Goal: Check status: Check status

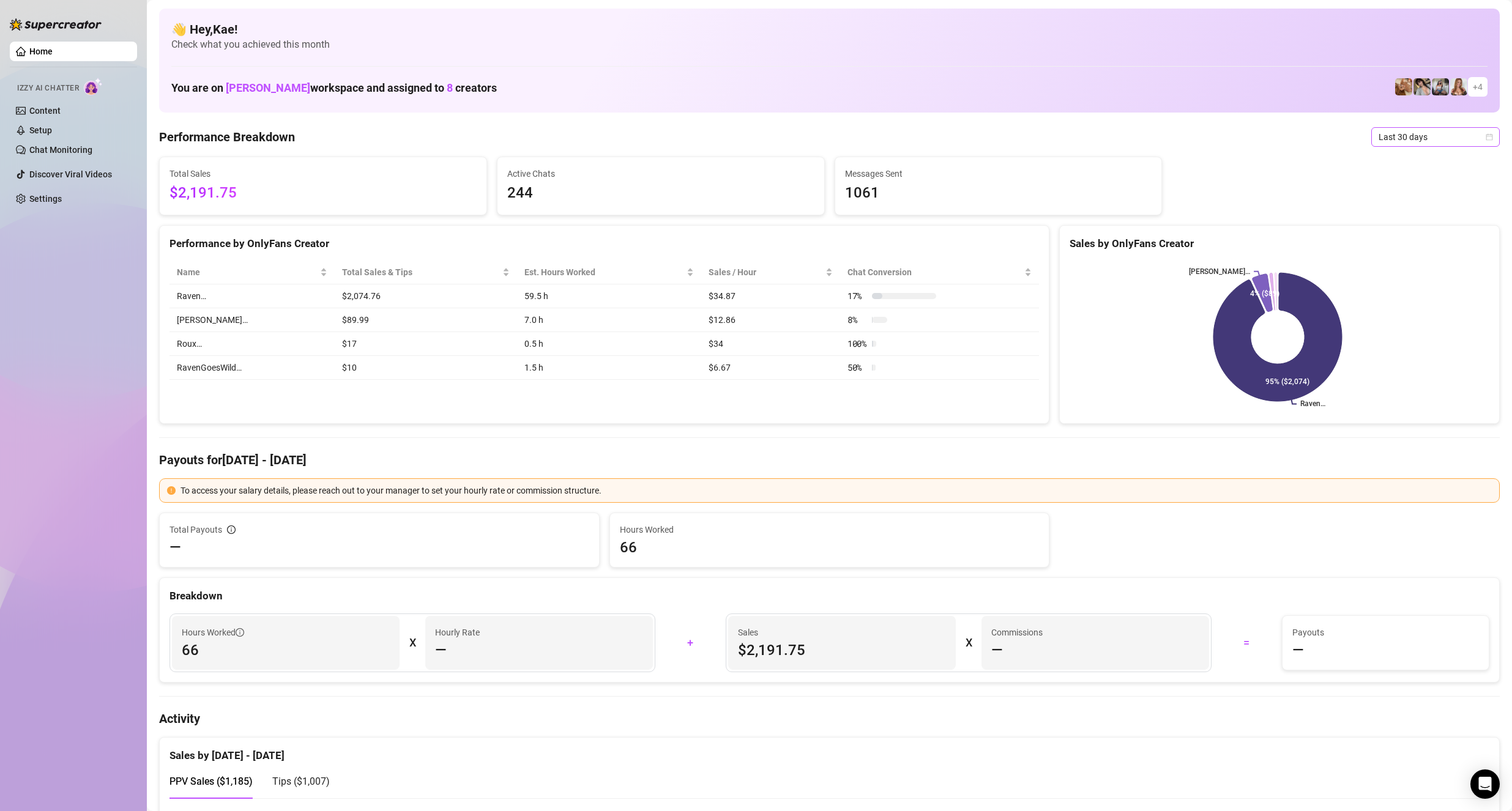
click at [1439, 138] on span "Last 30 days" at bounding box center [1436, 137] width 114 height 18
click at [1401, 201] on div "Last 30 days" at bounding box center [1425, 201] width 109 height 13
click at [1422, 134] on span "Last 30 days" at bounding box center [1436, 137] width 114 height 18
click at [1404, 170] on div "Last 24 hours" at bounding box center [1425, 161] width 124 height 20
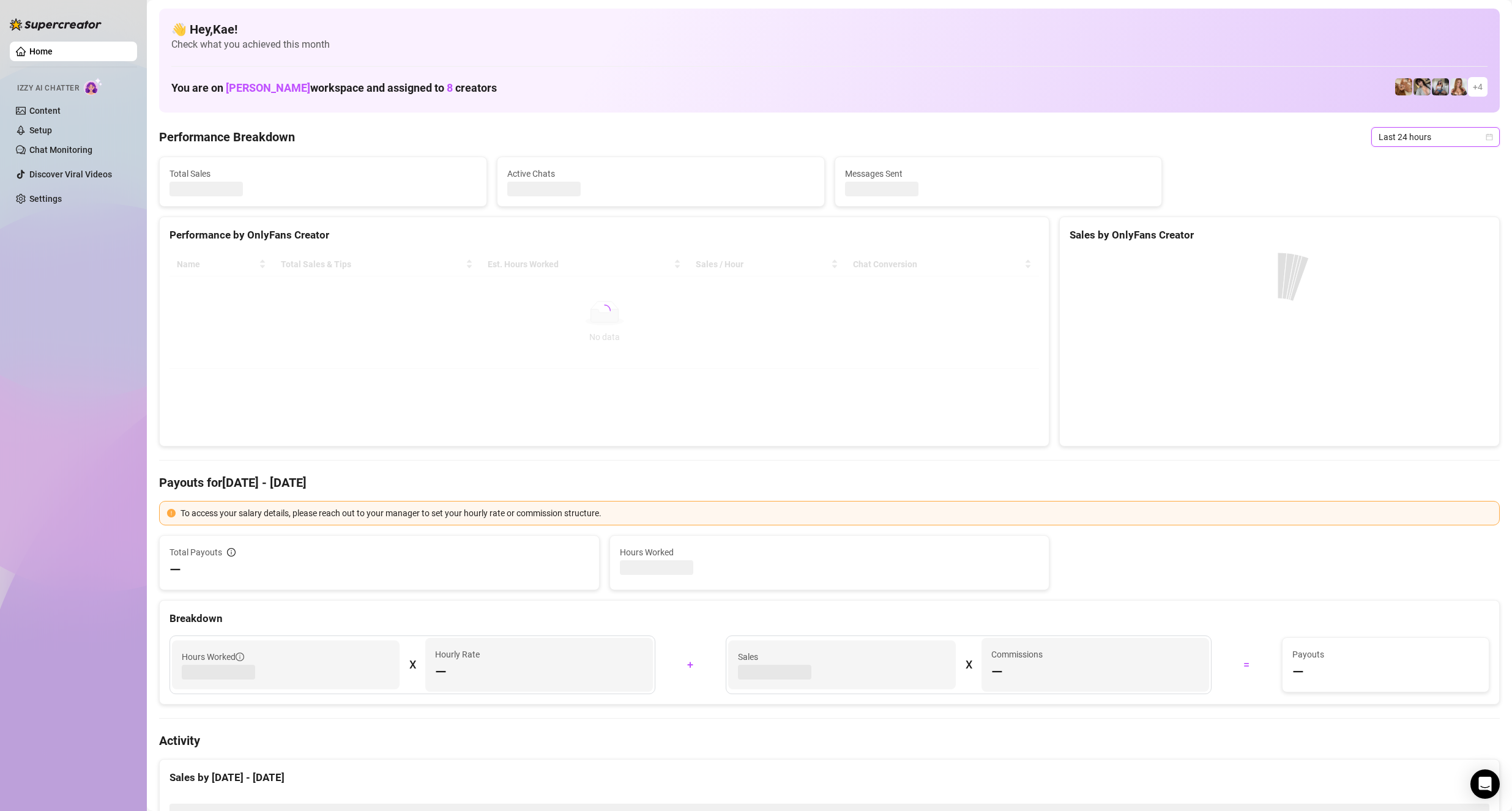
click at [1409, 137] on span "Last 24 hours" at bounding box center [1436, 137] width 114 height 18
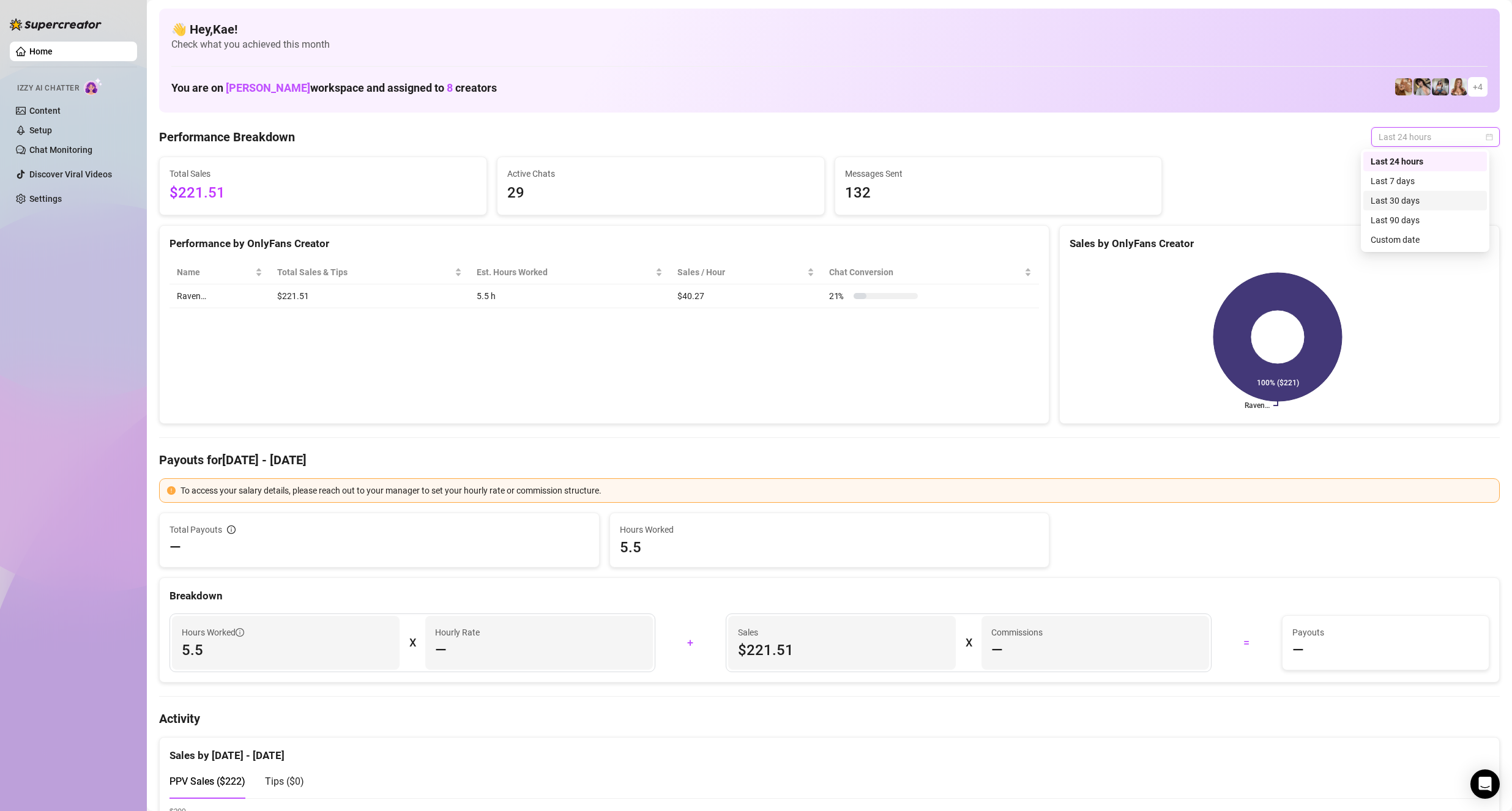
click at [1417, 202] on div "Last 30 days" at bounding box center [1425, 201] width 109 height 13
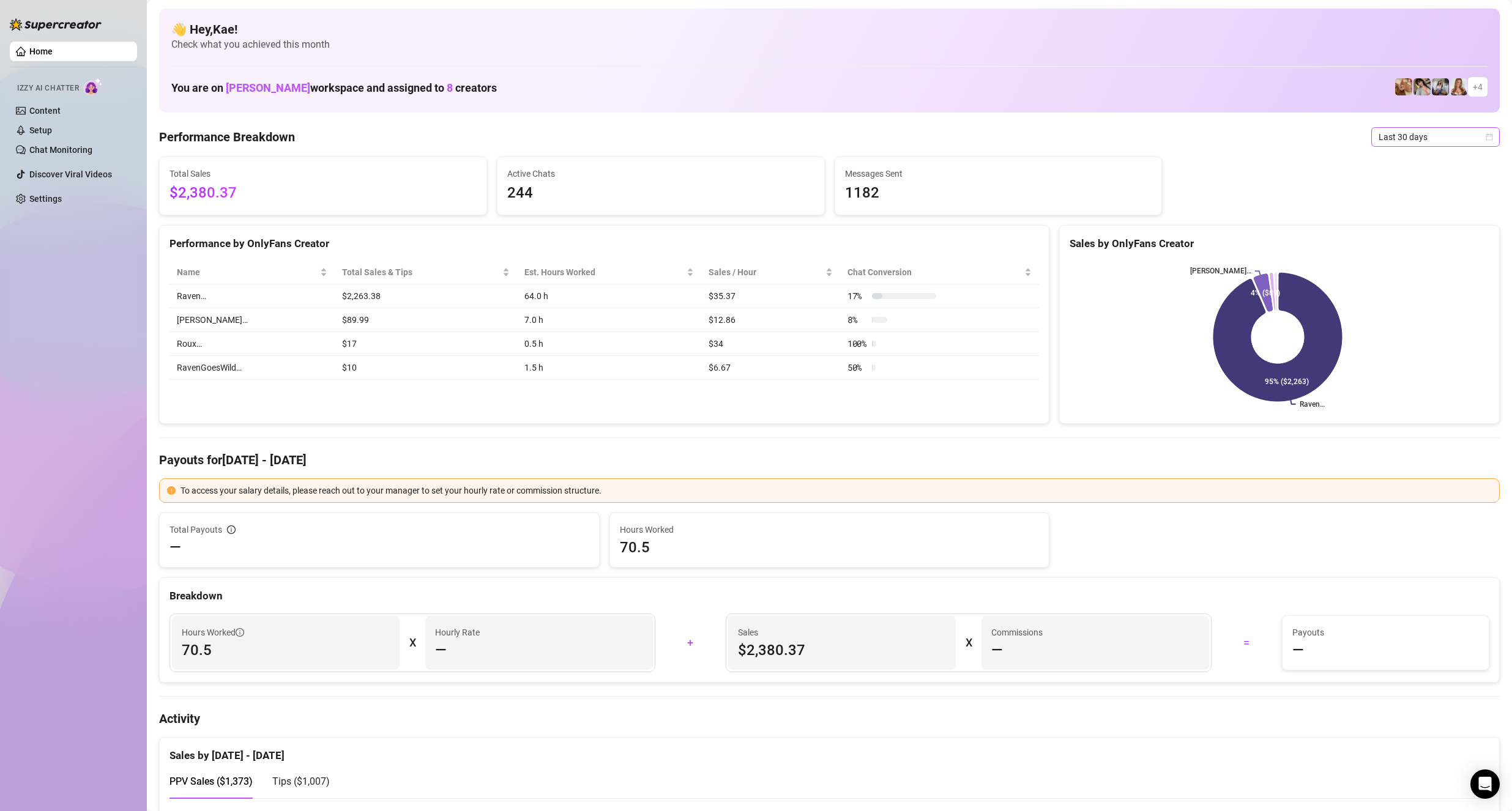
click at [1425, 139] on span "Last 30 days" at bounding box center [1436, 137] width 114 height 18
click at [1420, 181] on div "Last 7 days" at bounding box center [1425, 181] width 109 height 13
click at [1412, 139] on span "Last 7 days" at bounding box center [1436, 137] width 114 height 18
click at [1418, 199] on div "Last 30 days" at bounding box center [1425, 201] width 109 height 13
